Goal: Information Seeking & Learning: Learn about a topic

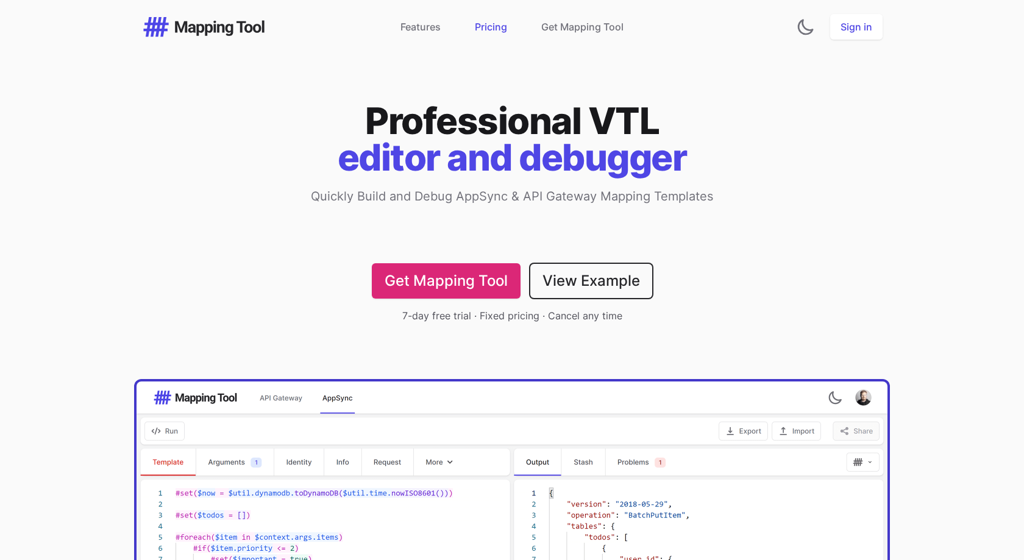
click at [489, 23] on link "Pricing" at bounding box center [491, 27] width 32 height 15
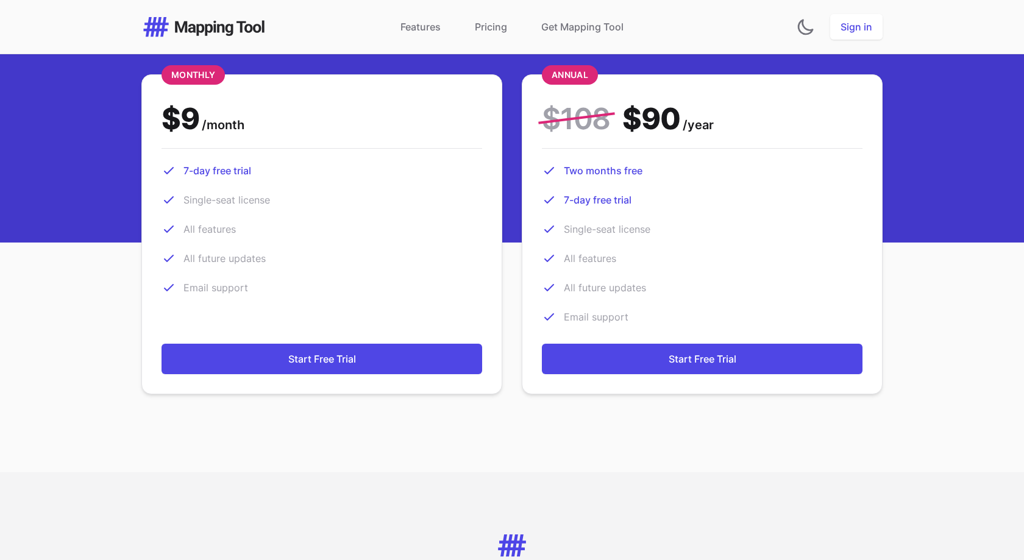
scroll to position [3093, 0]
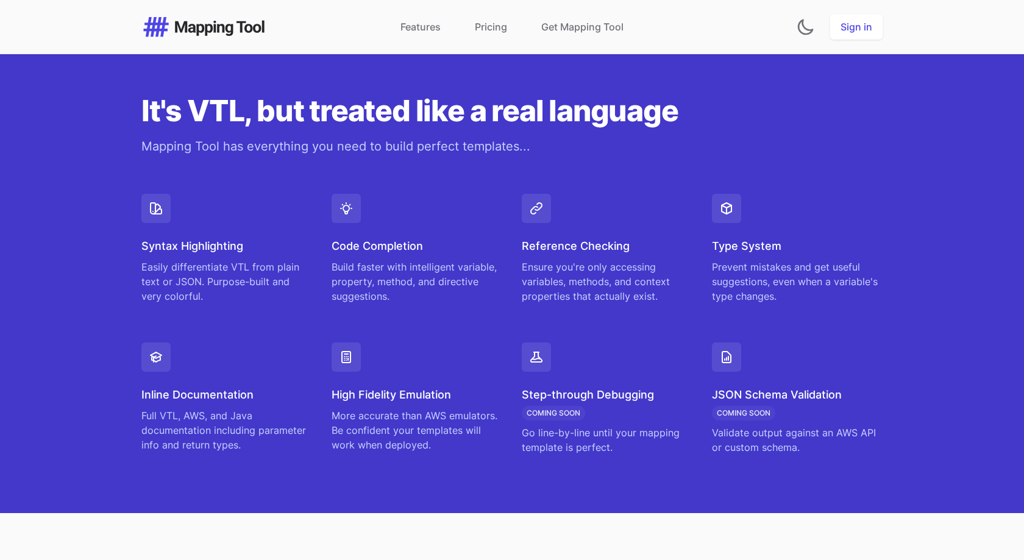
scroll to position [871, 0]
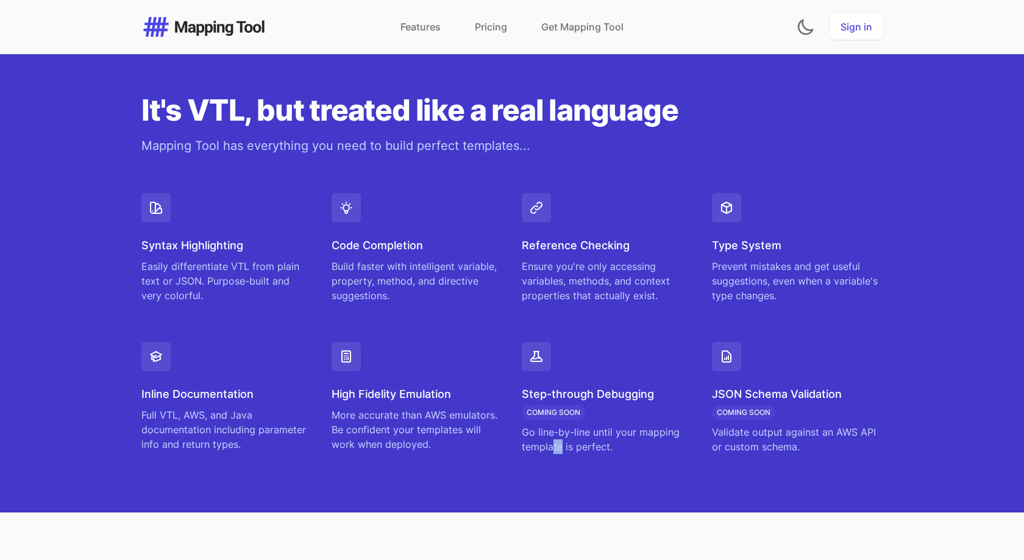
drag, startPoint x: 554, startPoint y: 448, endPoint x: 572, endPoint y: 454, distance: 18.5
click at [565, 452] on p "Go line-by-line until your mapping template is perfect." at bounding box center [607, 439] width 171 height 29
drag, startPoint x: 583, startPoint y: 454, endPoint x: 619, endPoint y: 455, distance: 36.0
click at [585, 454] on div "It's VTL, but treated like a real language Mapping Tool has everything you need…" at bounding box center [512, 275] width 781 height 476
drag, startPoint x: 793, startPoint y: 429, endPoint x: 814, endPoint y: 431, distance: 20.8
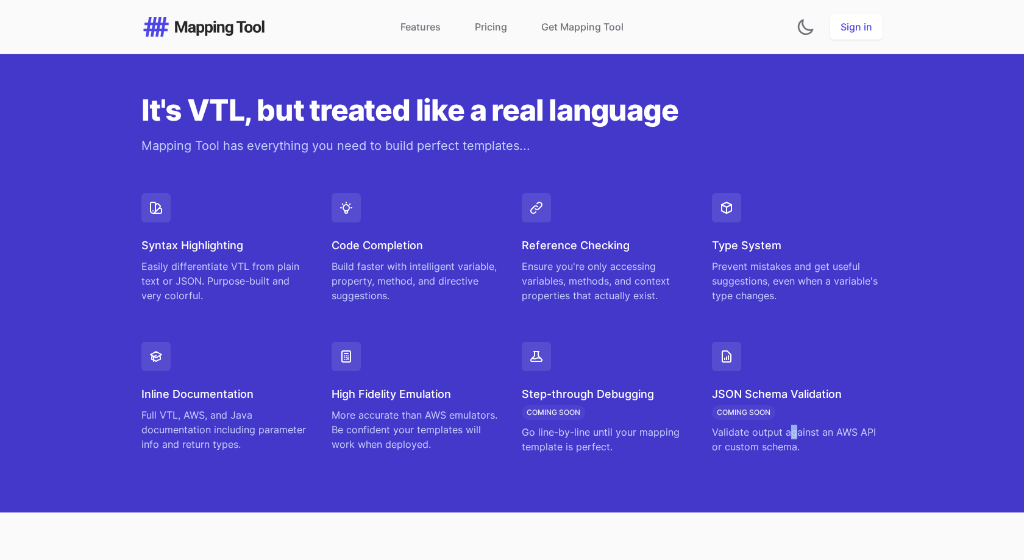
click at [800, 429] on p "Validate output against an AWS API or custom schema." at bounding box center [797, 439] width 171 height 29
click at [838, 433] on p "Validate output against an AWS API or custom schema." at bounding box center [797, 439] width 171 height 29
drag, startPoint x: 753, startPoint y: 450, endPoint x: 770, endPoint y: 451, distance: 17.7
click at [768, 451] on p "Validate output against an AWS API or custom schema." at bounding box center [797, 439] width 171 height 29
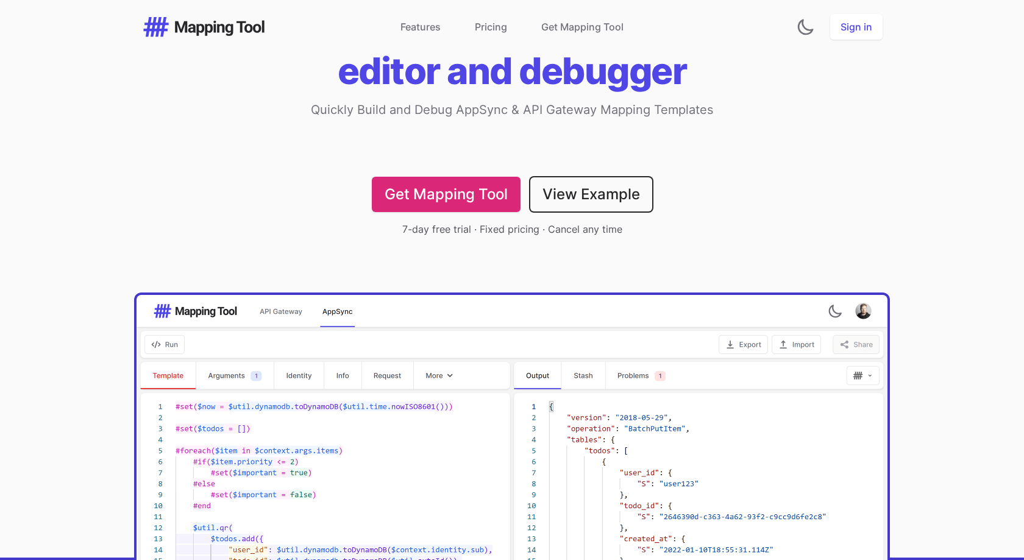
scroll to position [0, 0]
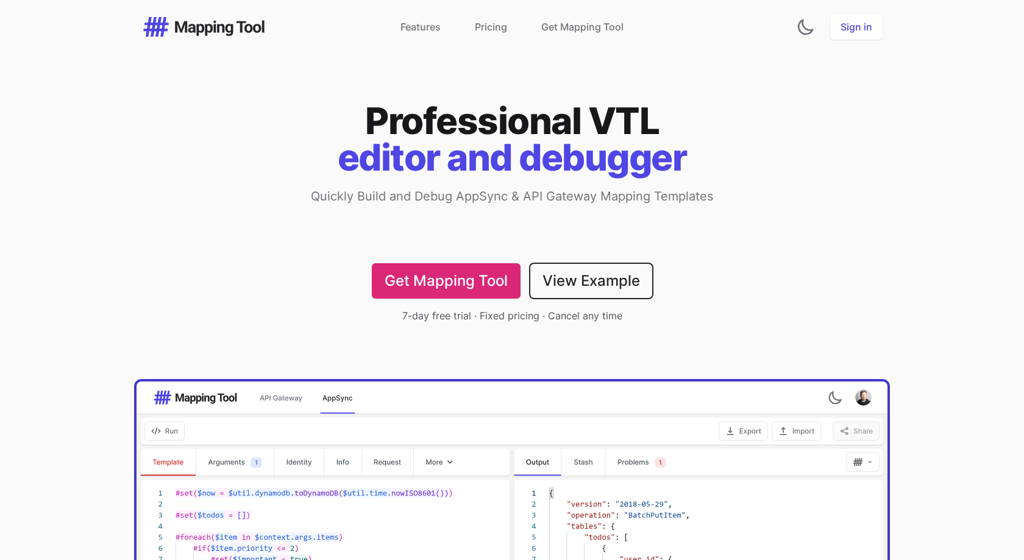
click at [562, 263] on div "View Example" at bounding box center [592, 280] width 122 height 35
click at [562, 269] on link "View Example" at bounding box center [592, 281] width 122 height 34
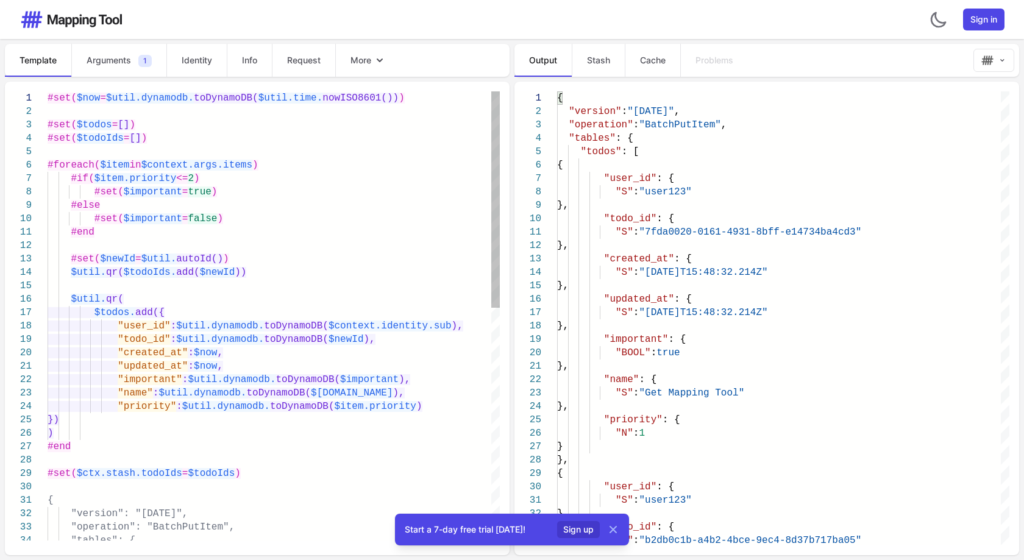
click at [256, 272] on div "$util. qr( $todoIds. add( $newId ))" at bounding box center [274, 272] width 452 height 13
click at [617, 534] on icon at bounding box center [613, 530] width 12 height 12
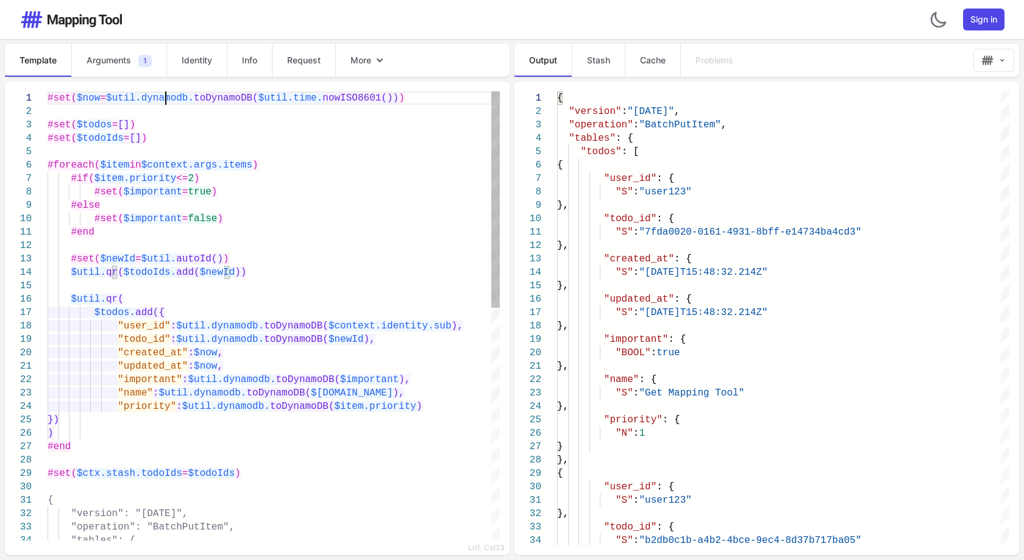
click at [165, 102] on span "$util.dynamodb." at bounding box center [150, 98] width 88 height 11
click at [295, 99] on span "$util.time." at bounding box center [291, 98] width 65 height 11
click at [336, 99] on span "nowISO8601())" at bounding box center [361, 98] width 76 height 11
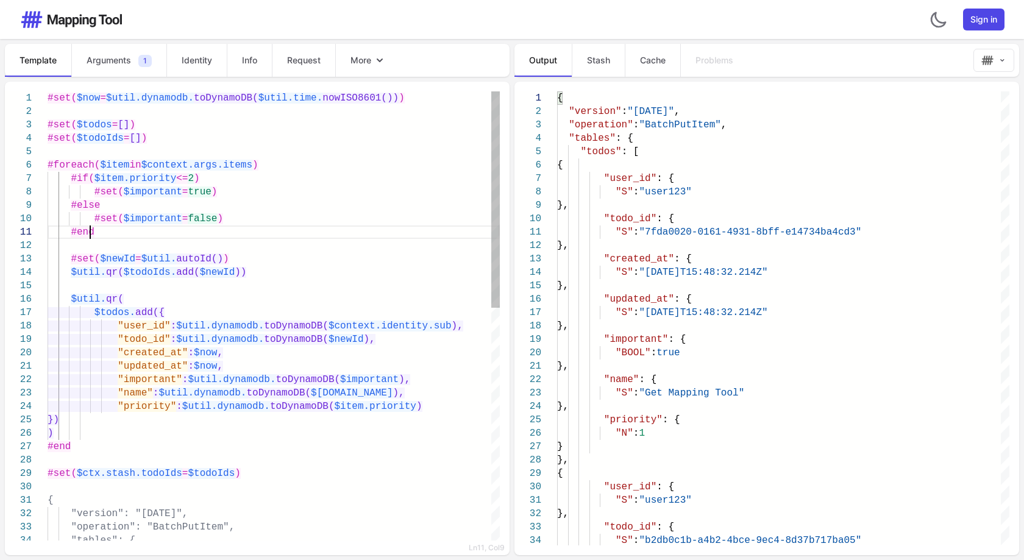
click at [237, 236] on div "#end" at bounding box center [274, 232] width 452 height 13
click at [364, 60] on span "More" at bounding box center [361, 60] width 21 height 12
click at [371, 60] on span "More" at bounding box center [361, 60] width 21 height 12
click at [1003, 60] on icon "button" at bounding box center [1003, 60] width 8 height 12
click at [1003, 59] on icon "button" at bounding box center [1003, 60] width 8 height 12
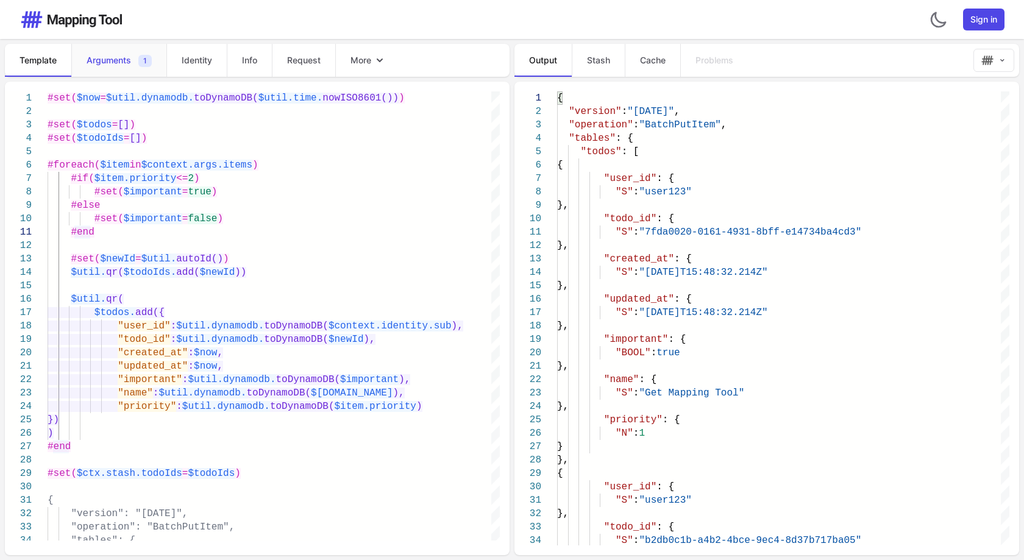
click at [125, 71] on link "Arguments 1" at bounding box center [118, 60] width 95 height 33
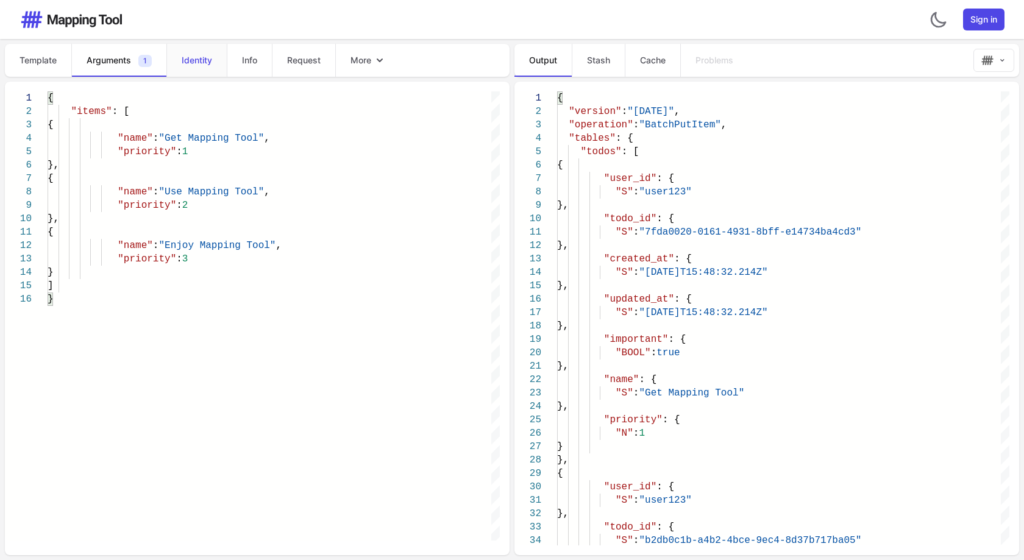
click at [192, 59] on span "Identity" at bounding box center [197, 60] width 30 height 12
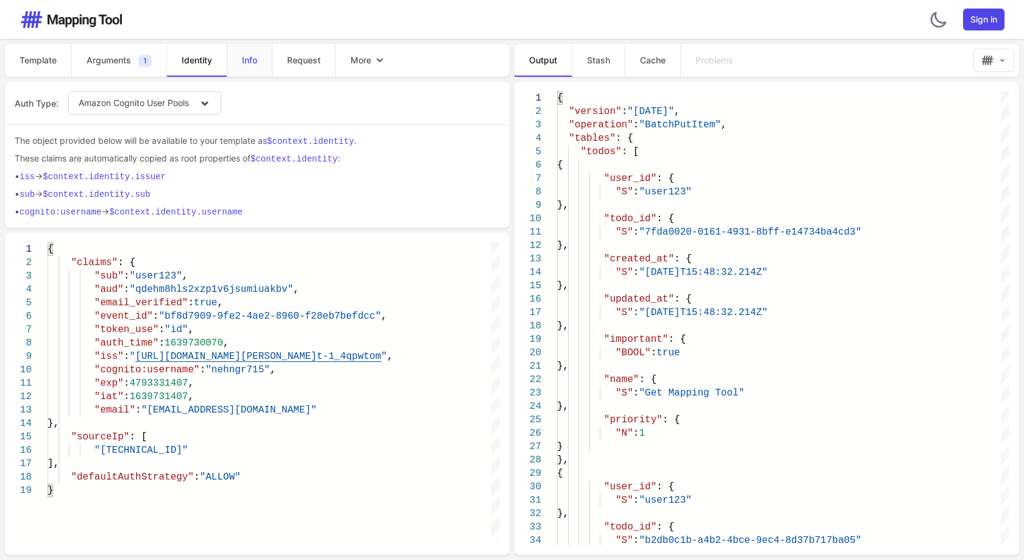
click at [247, 62] on span "Info" at bounding box center [249, 60] width 15 height 12
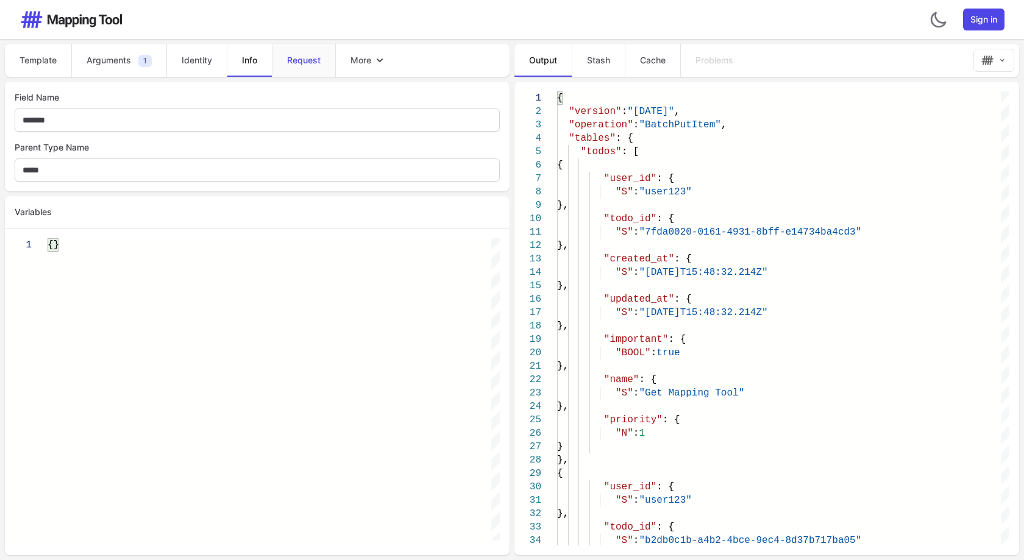
click at [290, 63] on span "Request" at bounding box center [304, 60] width 34 height 12
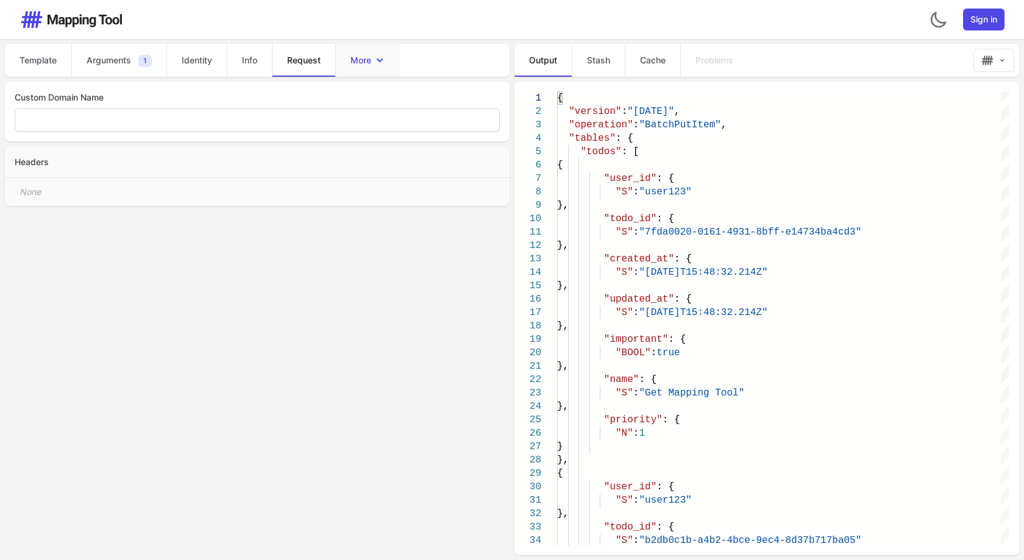
click at [361, 58] on span "More" at bounding box center [361, 60] width 21 height 12
click at [361, 59] on span "More" at bounding box center [361, 60] width 21 height 12
click at [27, 69] on link "Template" at bounding box center [38, 60] width 66 height 33
